Goal: Information Seeking & Learning: Compare options

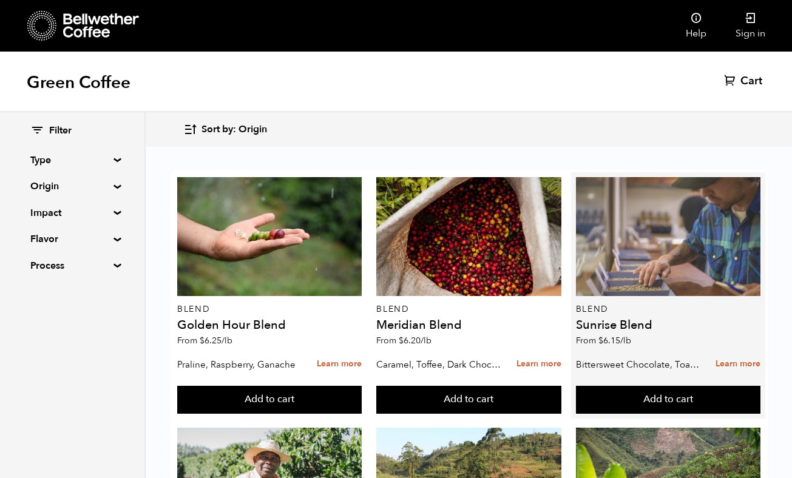
click at [659, 289] on div at bounding box center [668, 236] width 184 height 119
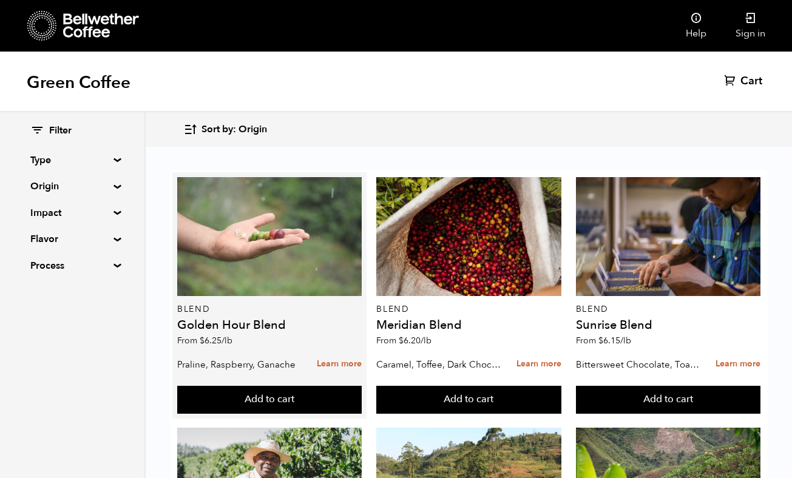
click at [294, 227] on div at bounding box center [269, 236] width 184 height 119
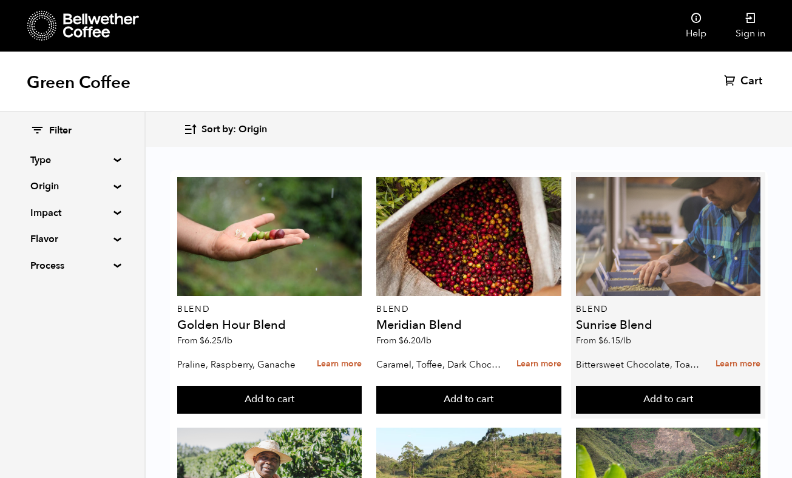
click at [639, 231] on div at bounding box center [668, 236] width 184 height 119
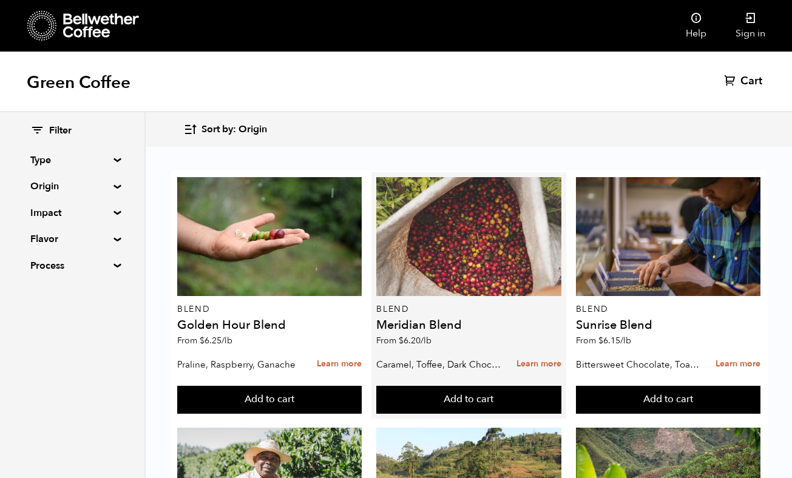
scroll to position [100, 0]
click at [454, 177] on div at bounding box center [468, 236] width 184 height 119
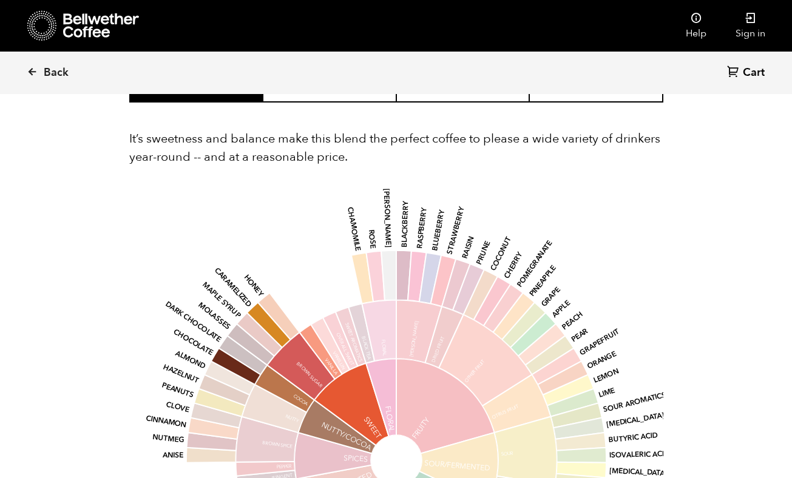
scroll to position [758, 0]
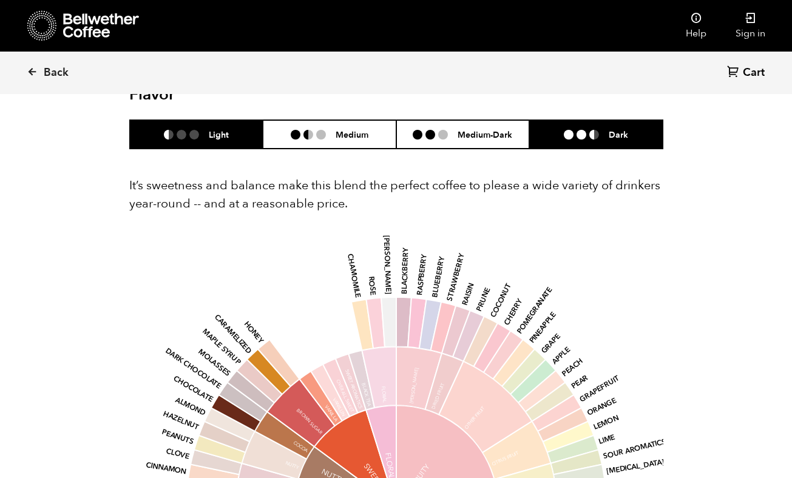
click at [621, 130] on h6 "Dark" at bounding box center [618, 134] width 19 height 10
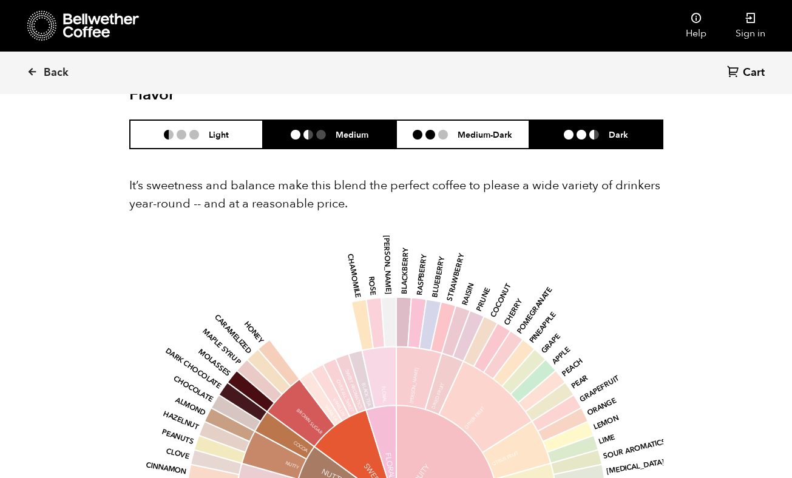
click at [386, 144] on li "Medium" at bounding box center [329, 134] width 133 height 29
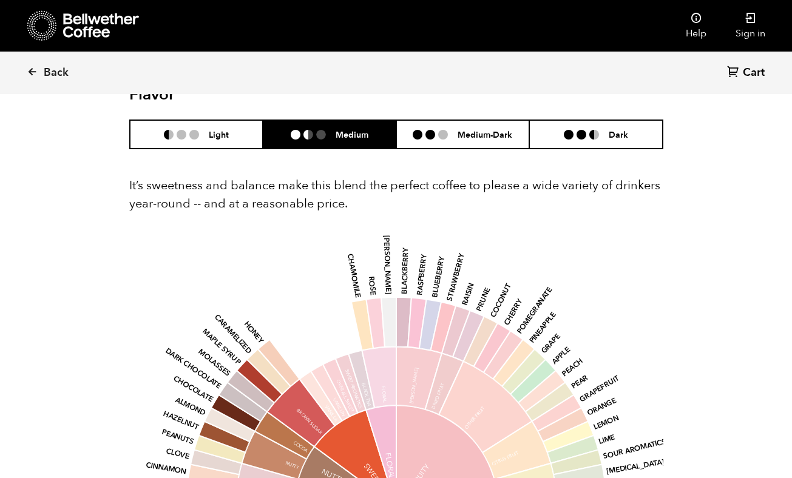
click at [265, 148] on li "Medium" at bounding box center [329, 134] width 133 height 29
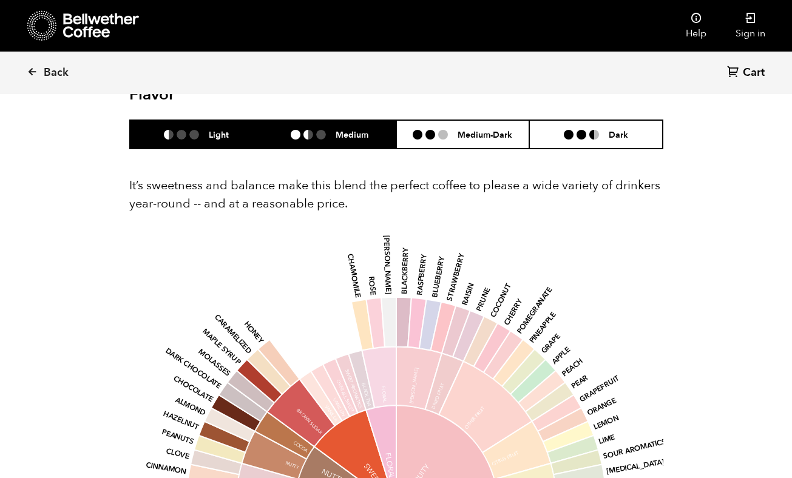
click at [248, 139] on li "Light" at bounding box center [196, 134] width 133 height 29
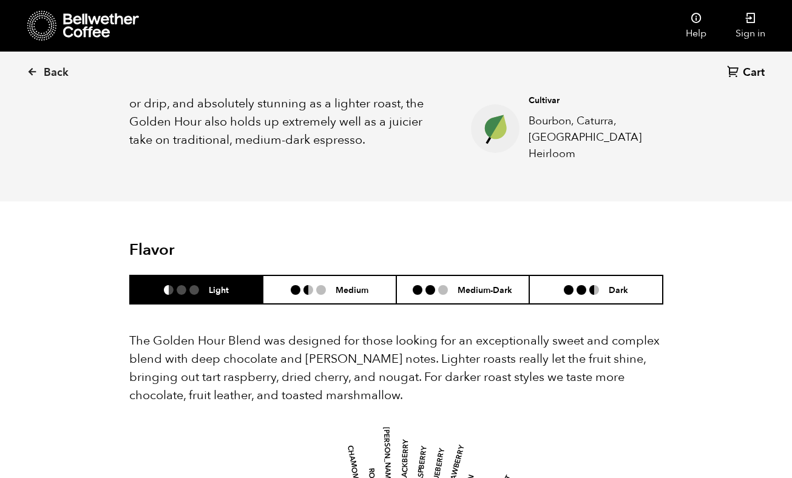
scroll to position [534, 0]
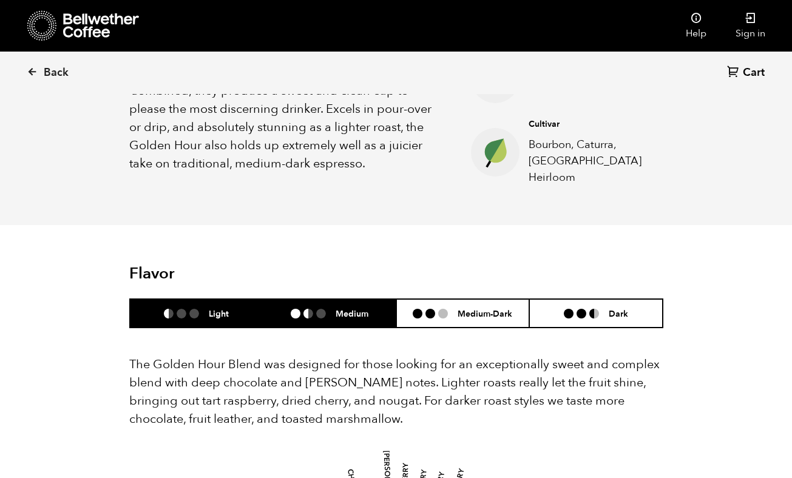
click at [347, 299] on li "Medium" at bounding box center [329, 313] width 133 height 29
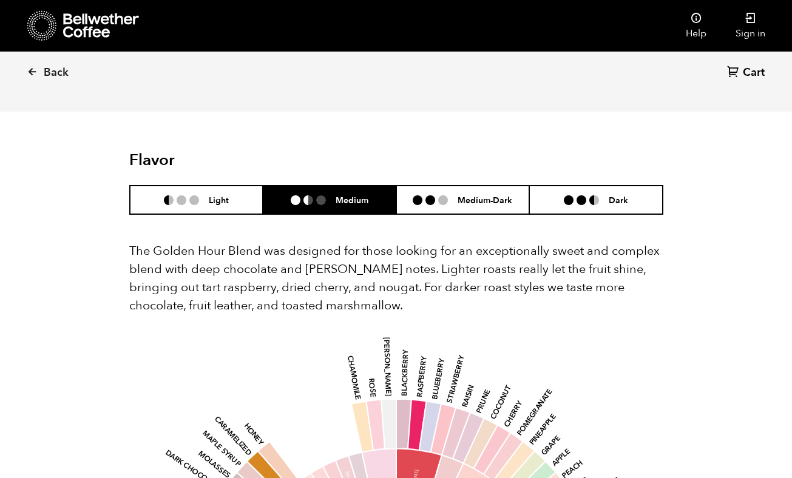
scroll to position [616, 0]
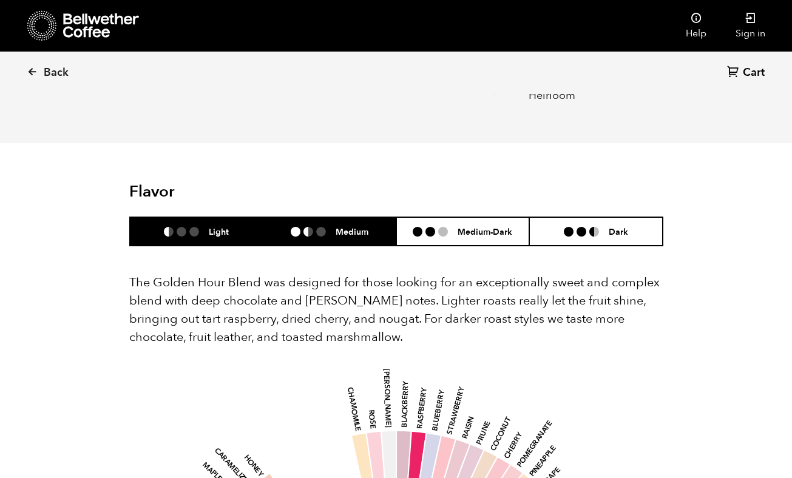
click at [238, 224] on li "Light" at bounding box center [196, 231] width 133 height 29
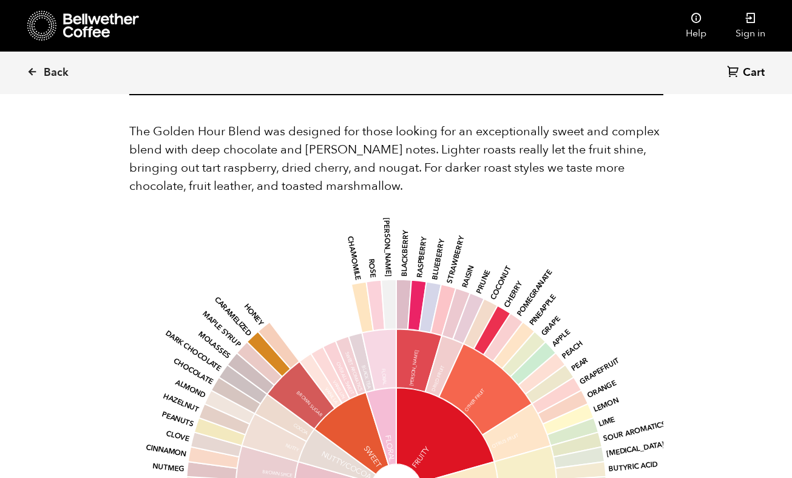
scroll to position [768, 0]
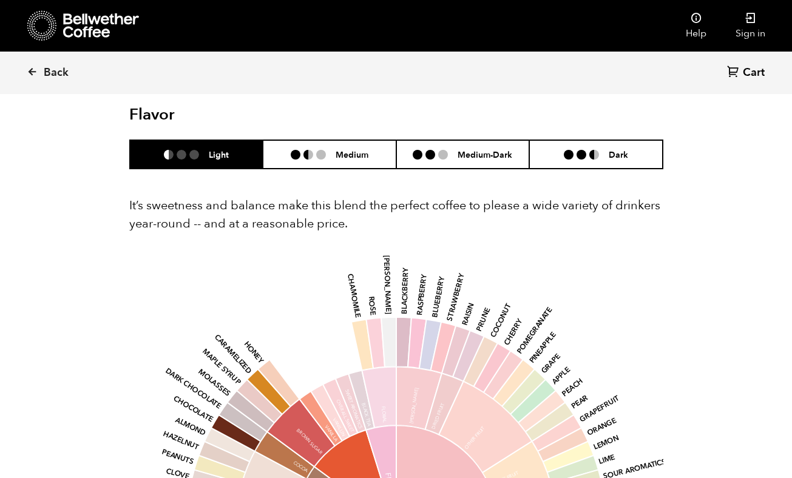
scroll to position [652, 0]
